Goal: Task Accomplishment & Management: Use online tool/utility

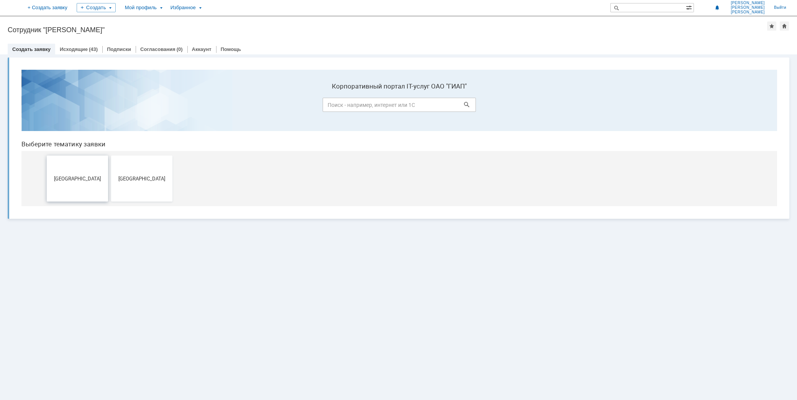
click at [81, 176] on span "[GEOGRAPHIC_DATA]" at bounding box center [77, 179] width 57 height 6
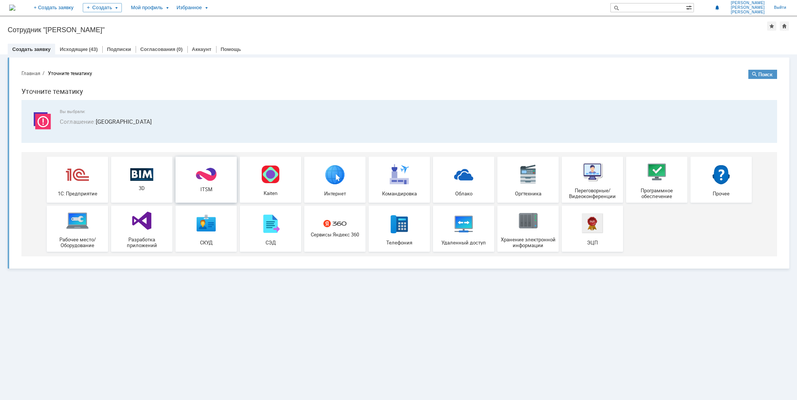
click at [212, 184] on div "ITSM" at bounding box center [206, 179] width 57 height 25
